Goal: Book appointment/travel/reservation

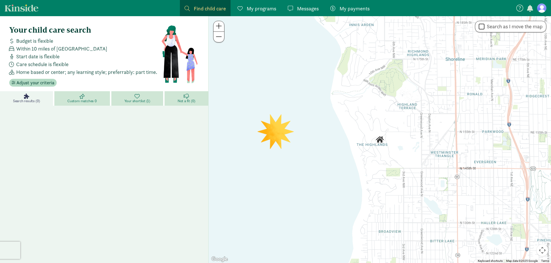
click at [545, 9] on figure at bounding box center [541, 7] width 9 height 9
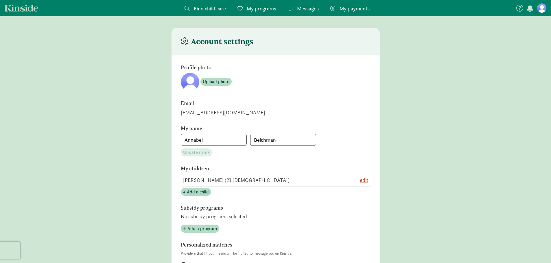
click at [16, 10] on link "Kinside" at bounding box center [22, 7] width 34 height 7
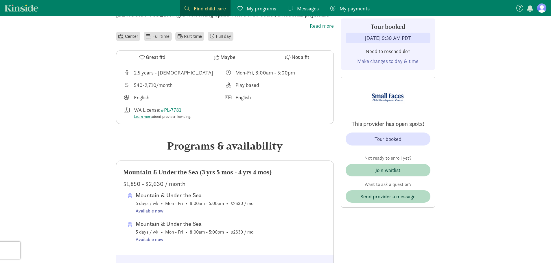
scroll to position [173, 0]
click at [384, 137] on div "Tour booked" at bounding box center [387, 139] width 27 height 8
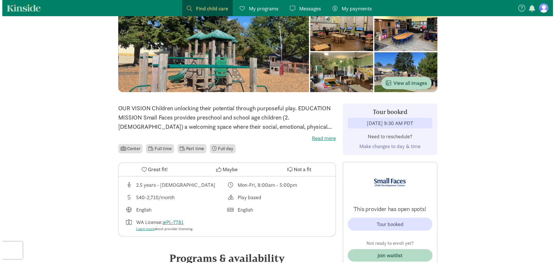
scroll to position [87, 0]
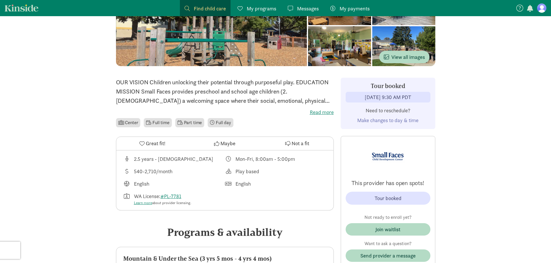
click at [382, 121] on span "Make changes to day & time" at bounding box center [387, 120] width 61 height 7
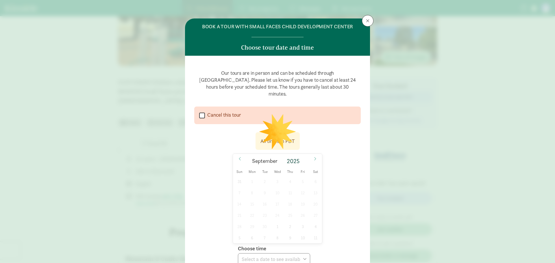
select select
click at [314, 157] on icon at bounding box center [314, 159] width 3 height 4
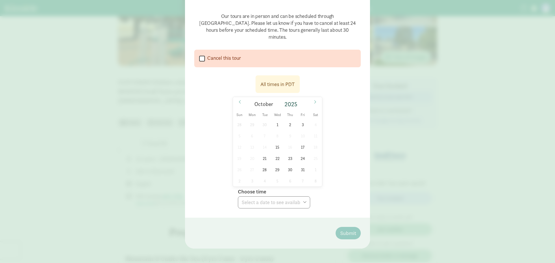
scroll to position [54, 0]
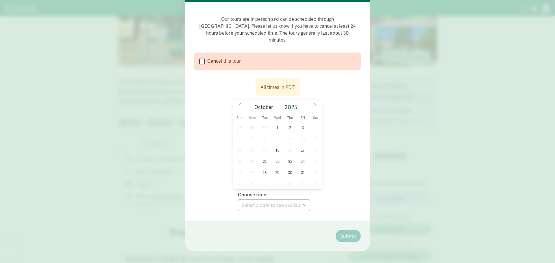
drag, startPoint x: 334, startPoint y: 129, endPoint x: 337, endPoint y: 129, distance: 3.2
click at [334, 129] on div "All times in [GEOGRAPHIC_DATA] [DATE] Sun Mon Tue Wed Thu Fri Sat 28 29 30 1 2 …" at bounding box center [277, 143] width 166 height 137
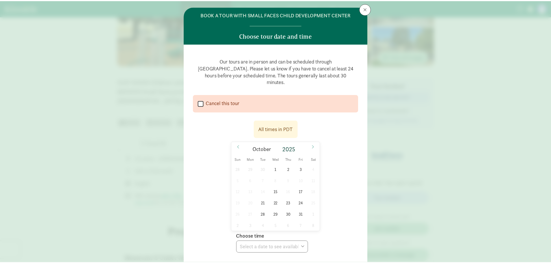
scroll to position [0, 0]
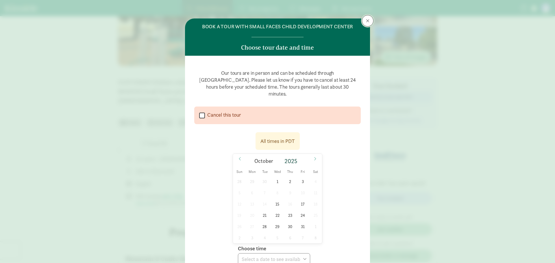
click at [366, 22] on span at bounding box center [367, 20] width 3 height 5
